Goal: Task Accomplishment & Management: Use online tool/utility

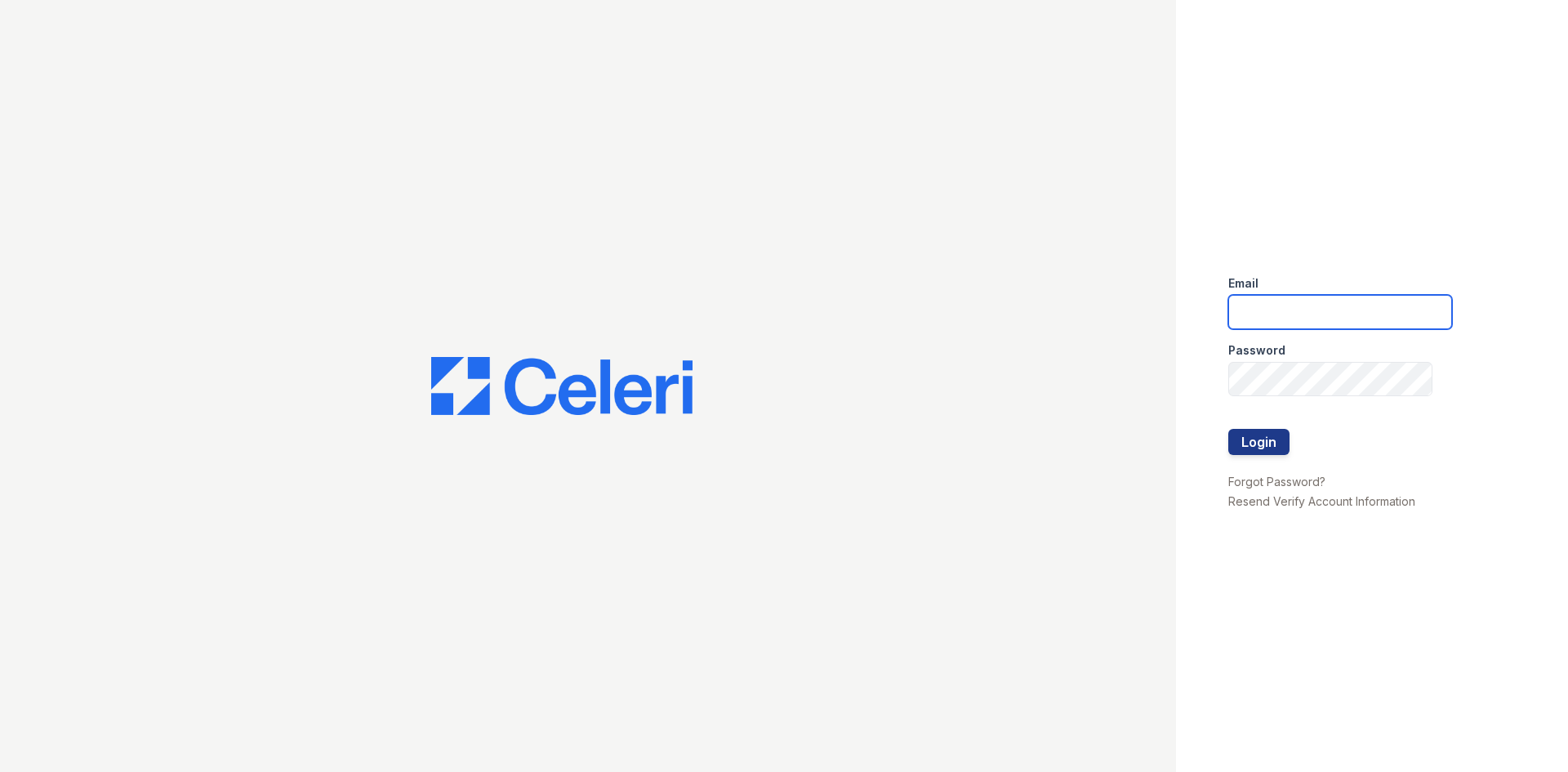
click at [1323, 314] on input "email" at bounding box center [1341, 312] width 224 height 34
type input "[EMAIL_ADDRESS][DOMAIN_NAME]"
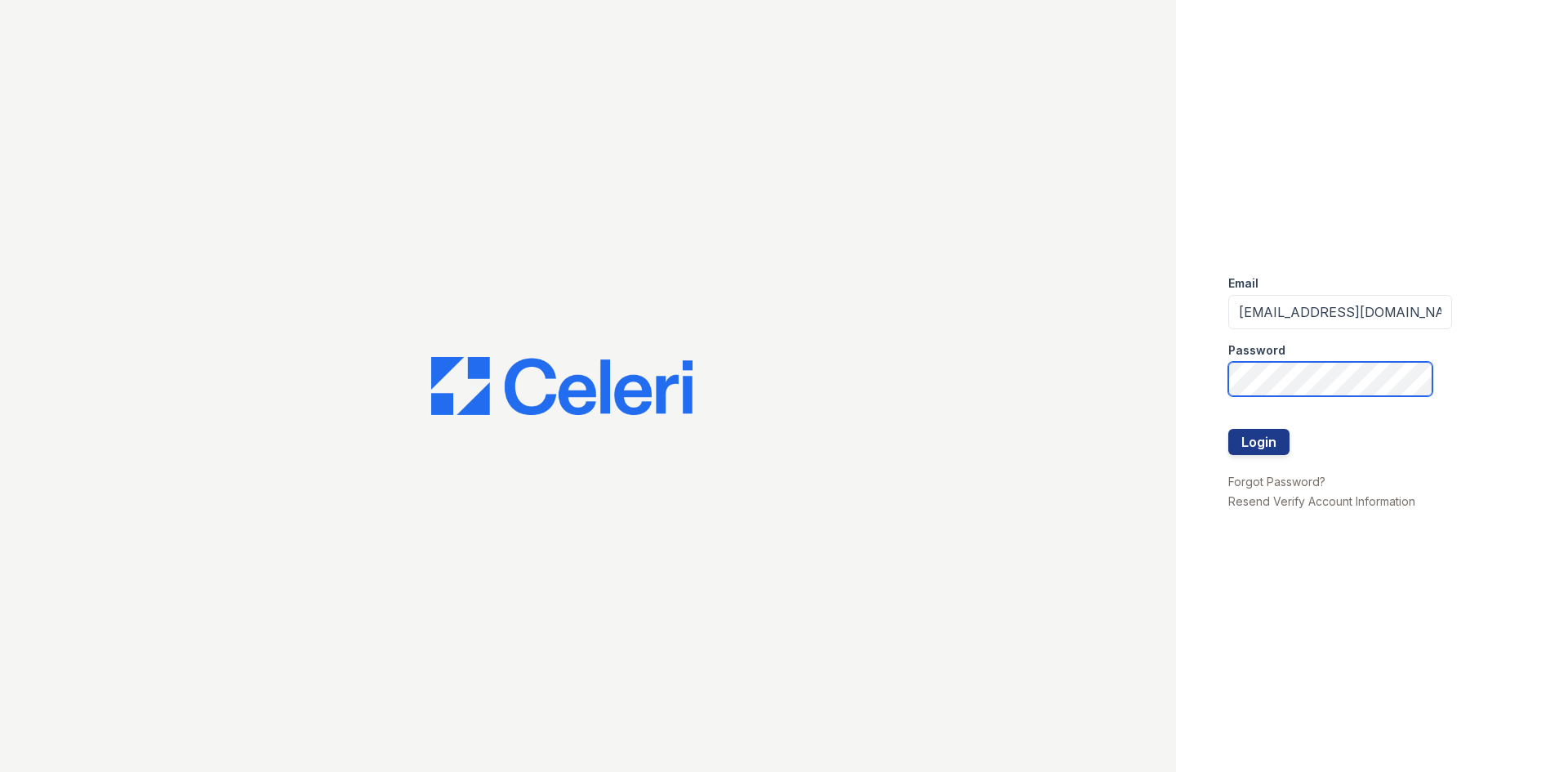
click at [1229, 429] on button "Login" at bounding box center [1259, 442] width 61 height 27
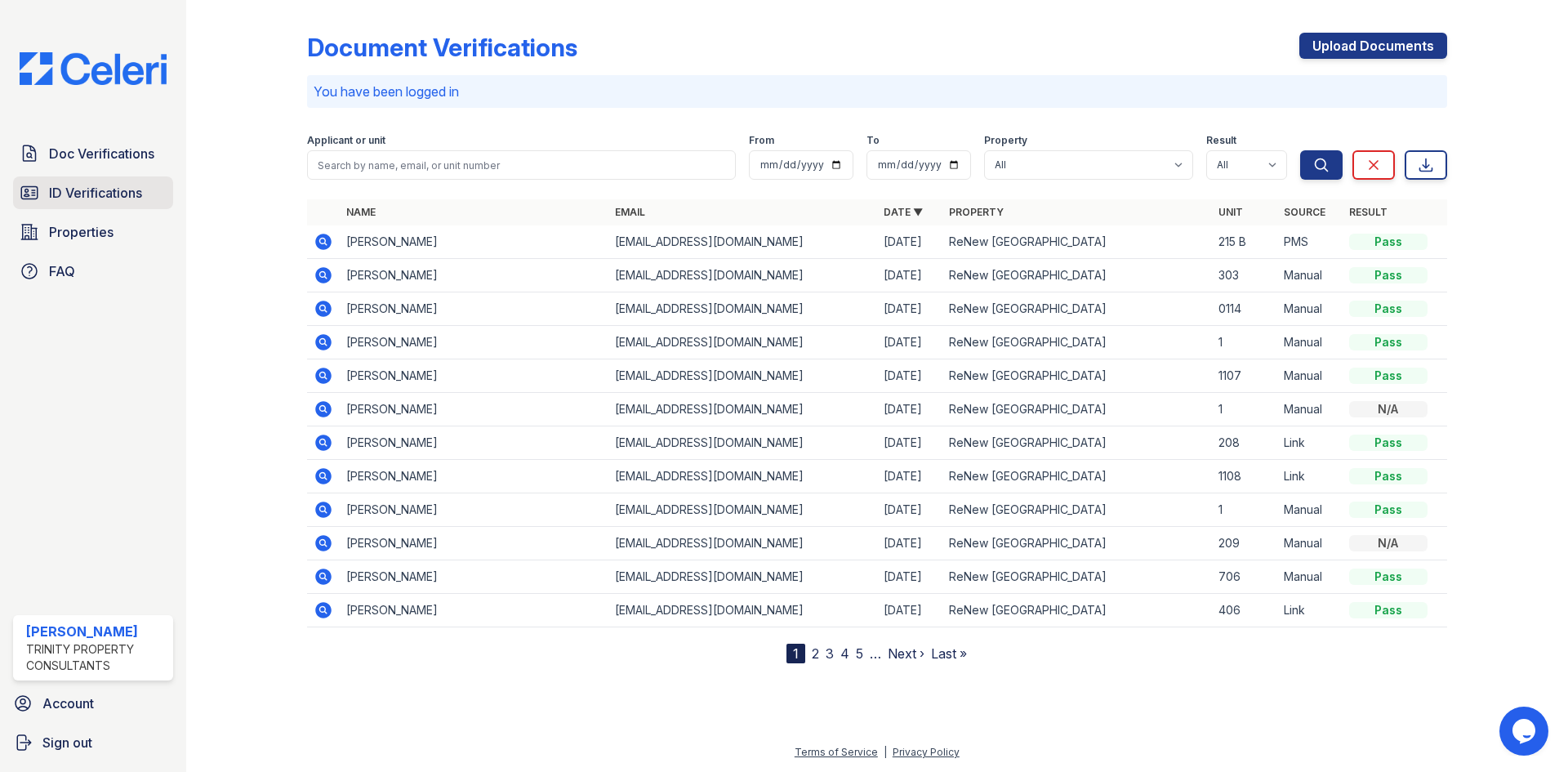
click at [116, 183] on span "ID Verifications" at bounding box center [95, 193] width 94 height 19
